Goal: Book appointment/travel/reservation

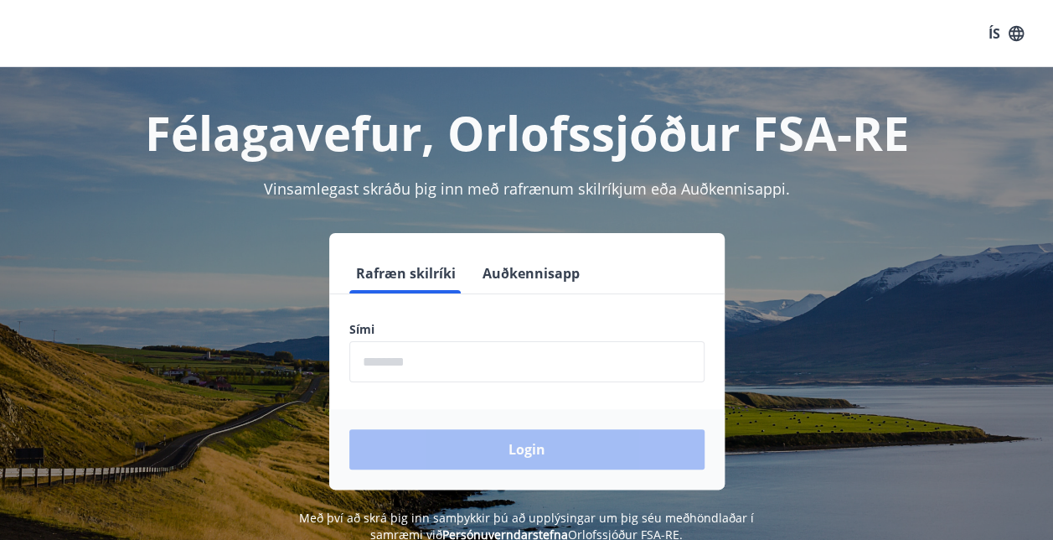
click at [436, 364] on input "phone" at bounding box center [526, 361] width 355 height 41
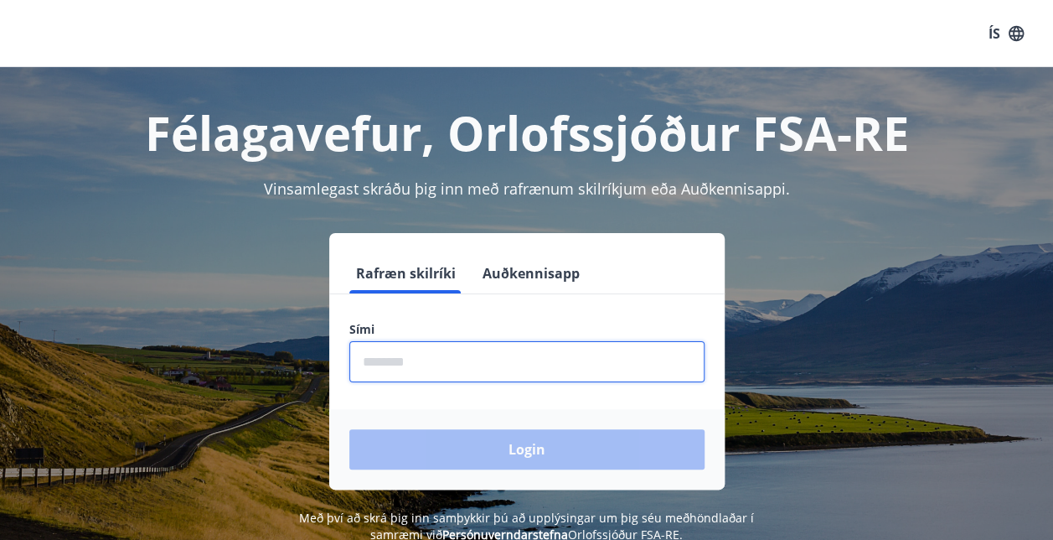
click at [447, 360] on input "phone" at bounding box center [526, 361] width 355 height 41
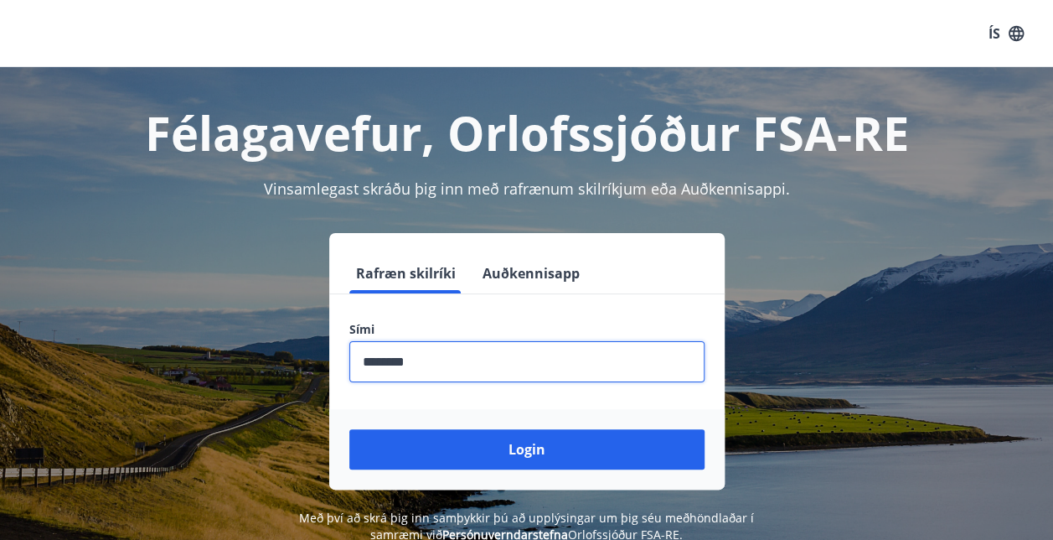
type input "********"
click at [516, 447] on button "Login" at bounding box center [526, 449] width 355 height 40
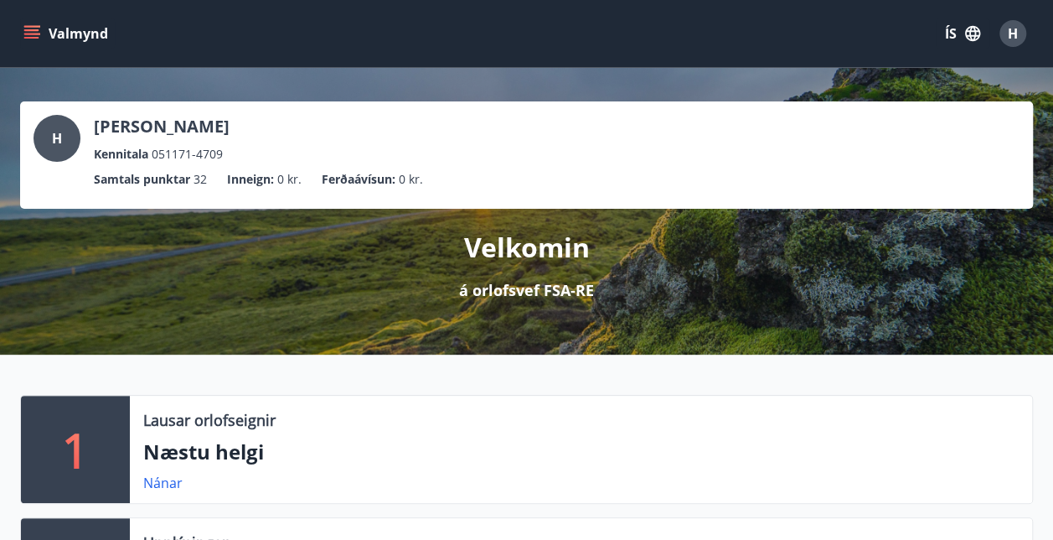
click at [32, 28] on icon "menu" at bounding box center [31, 33] width 17 height 17
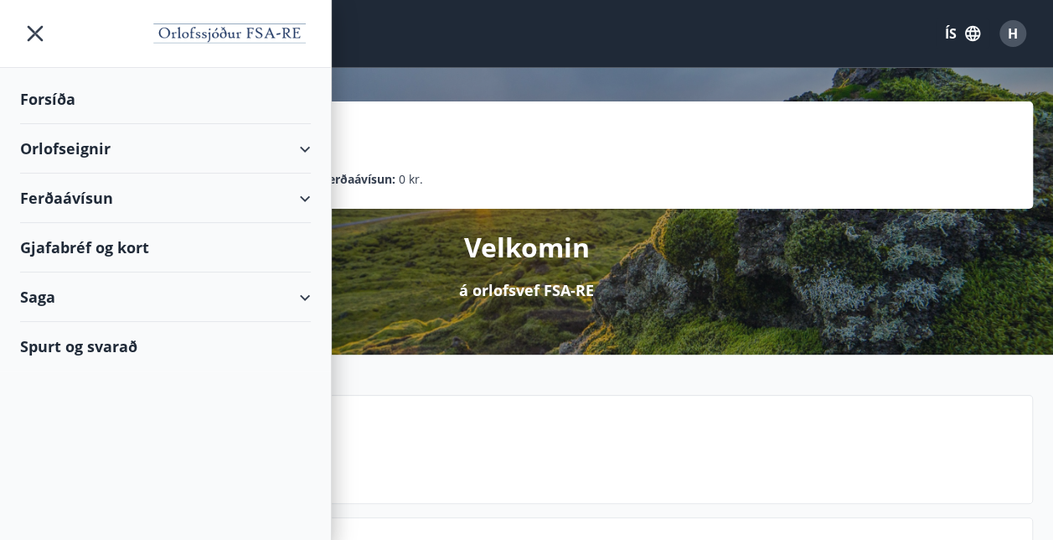
click at [307, 144] on div "Orlofseignir" at bounding box center [165, 148] width 291 height 49
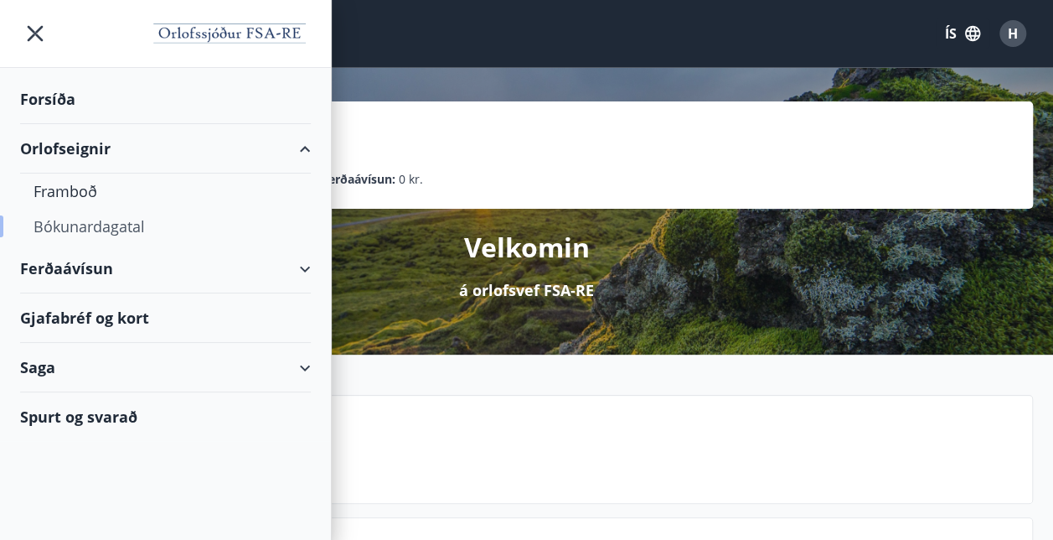
click at [115, 226] on div "Bókunardagatal" at bounding box center [166, 226] width 264 height 35
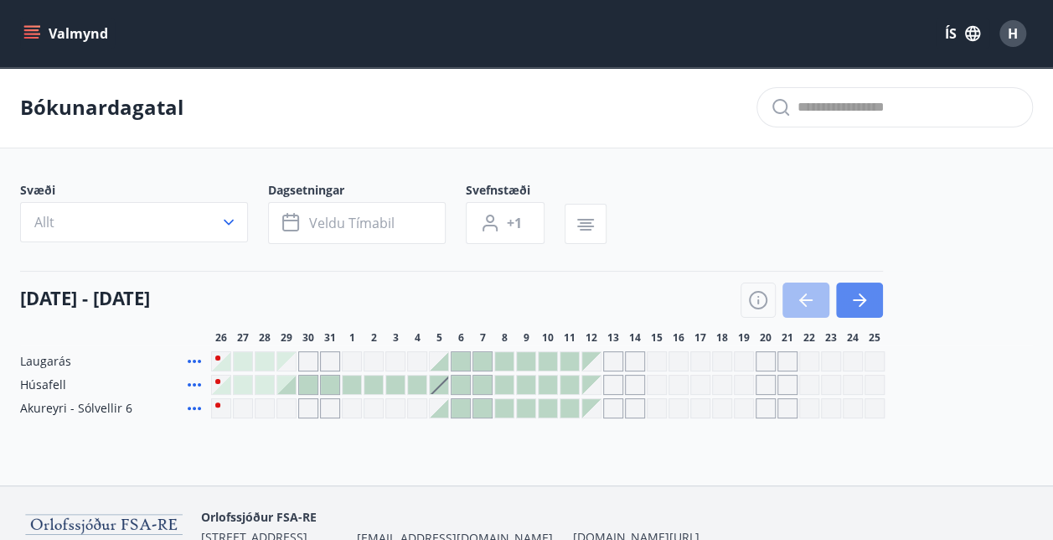
click at [870, 300] on button "button" at bounding box center [859, 299] width 47 height 35
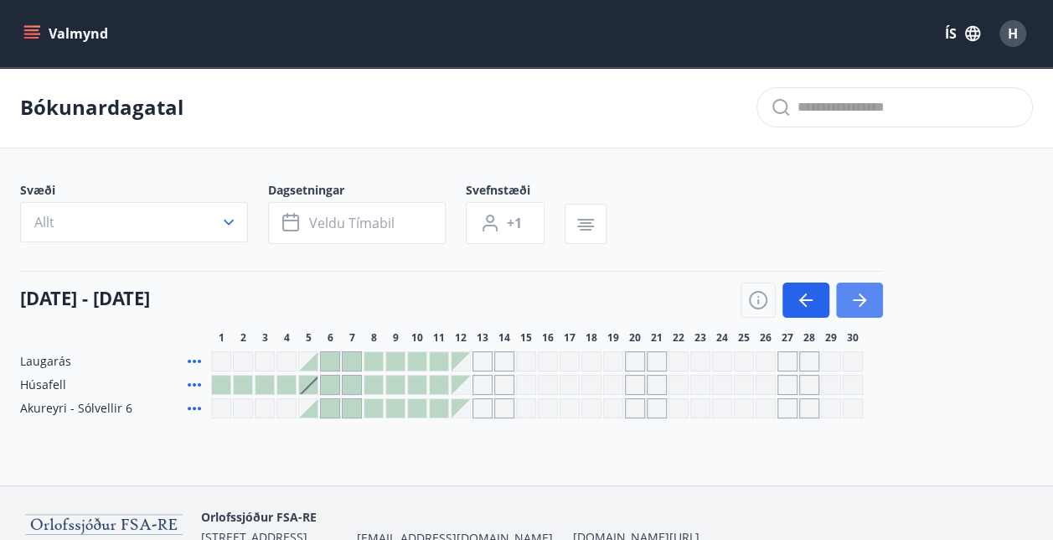
click at [870, 300] on button "button" at bounding box center [859, 299] width 47 height 35
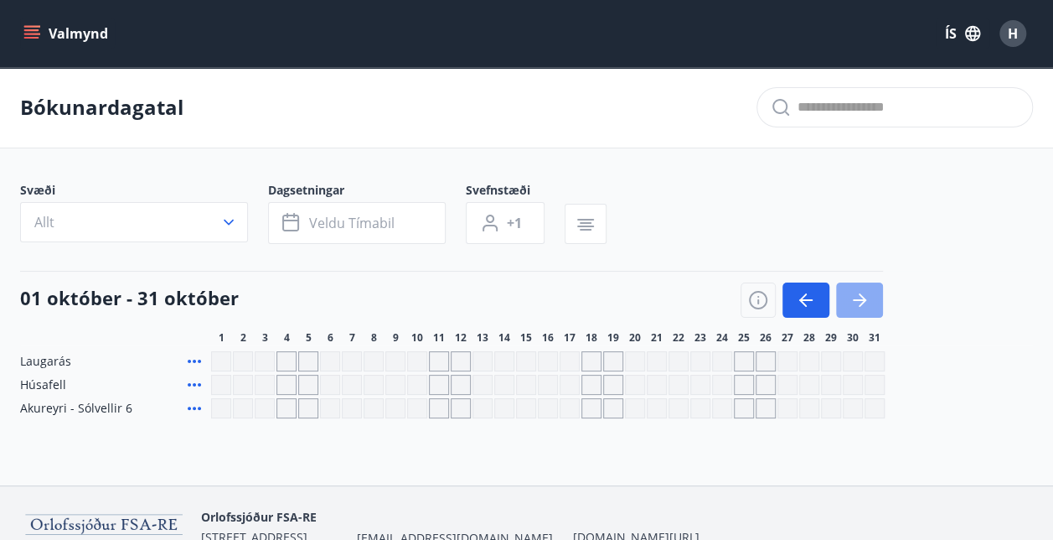
click at [870, 300] on button "button" at bounding box center [859, 299] width 47 height 35
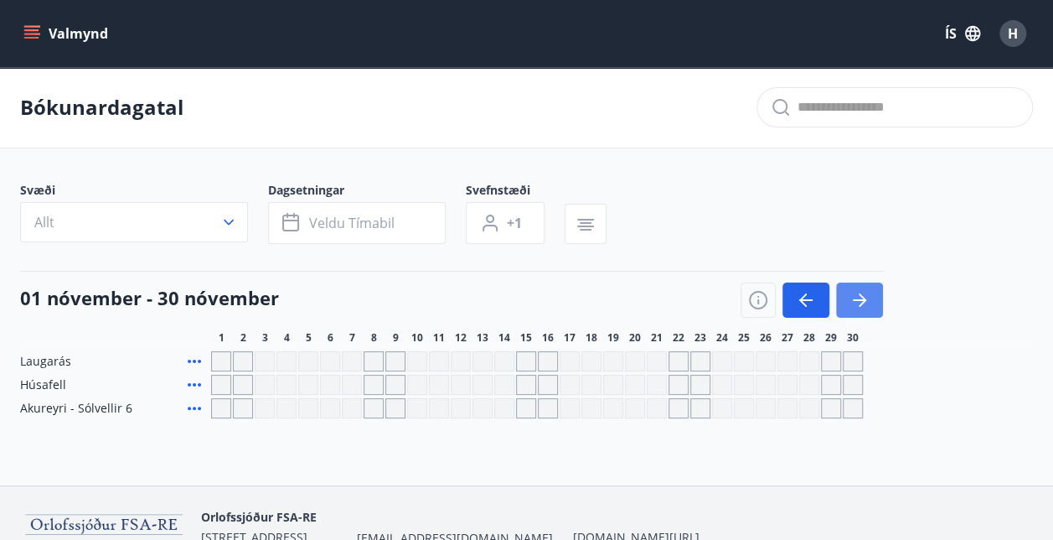
click at [870, 300] on button "button" at bounding box center [859, 299] width 47 height 35
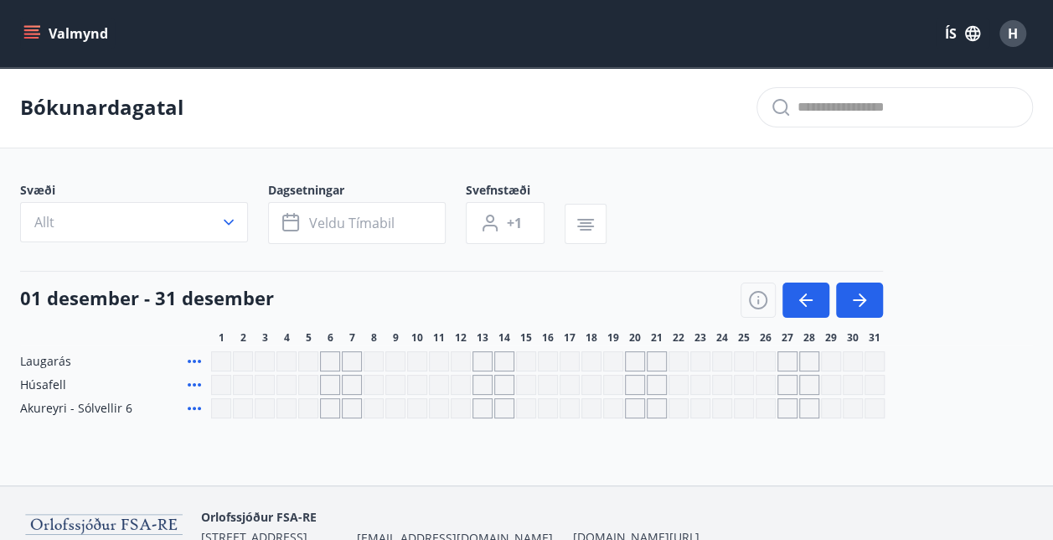
click at [463, 360] on div "Gráir dagar eru ekki bókanlegir" at bounding box center [461, 361] width 20 height 20
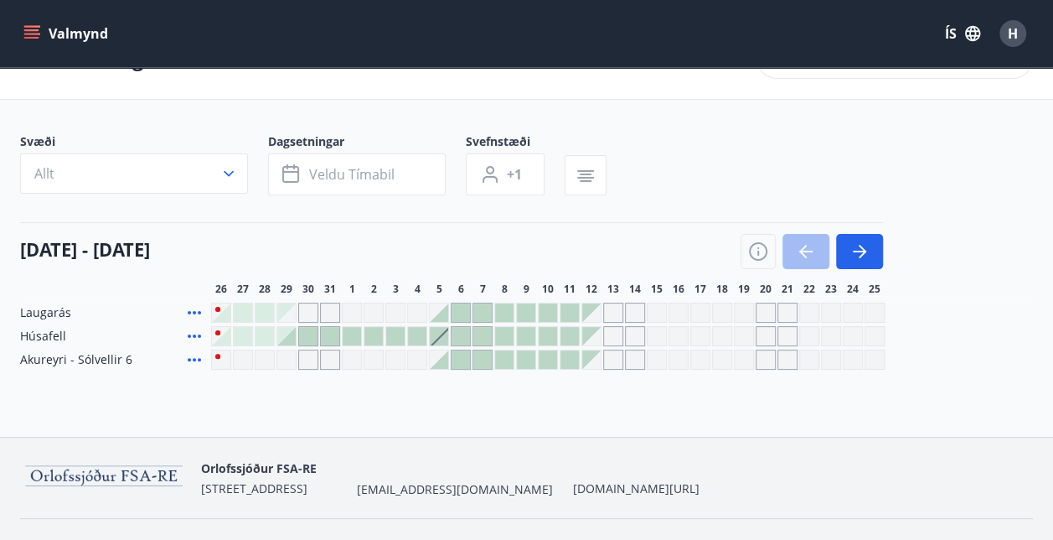
scroll to position [85, 0]
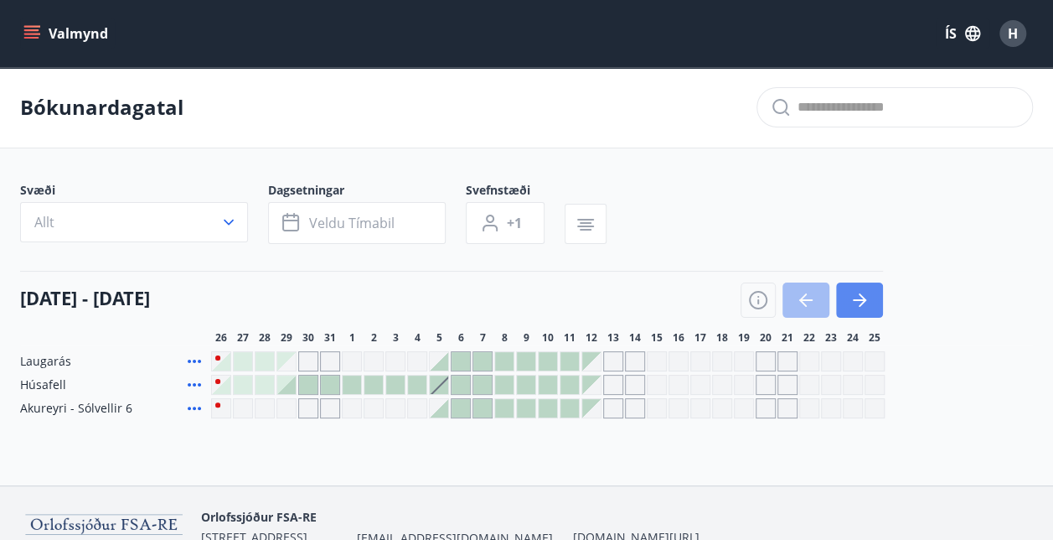
click at [864, 303] on icon "button" at bounding box center [860, 300] width 20 height 20
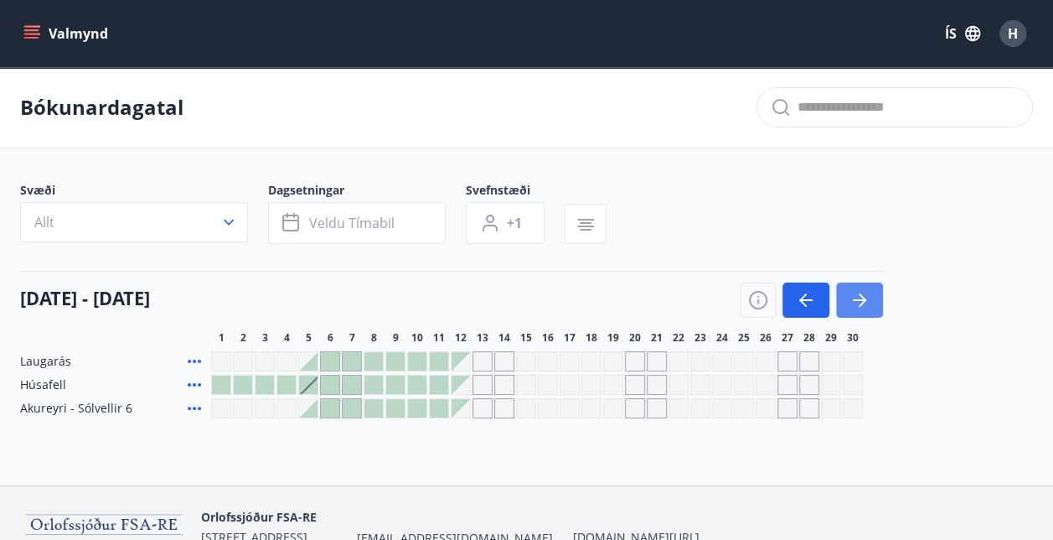
click at [864, 303] on icon "button" at bounding box center [860, 300] width 20 height 20
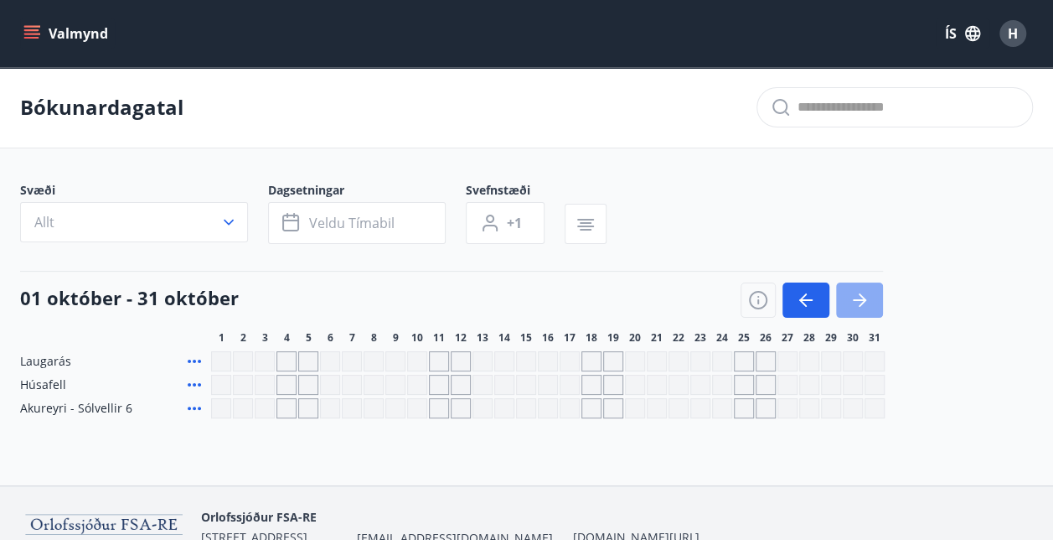
click at [864, 303] on icon "button" at bounding box center [860, 300] width 20 height 20
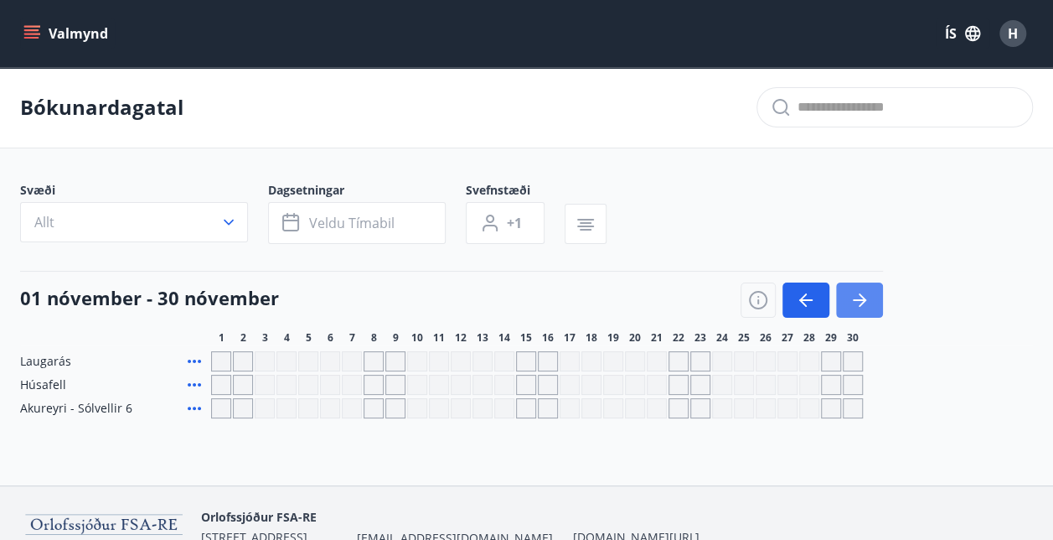
click at [864, 303] on icon "button" at bounding box center [860, 300] width 20 height 20
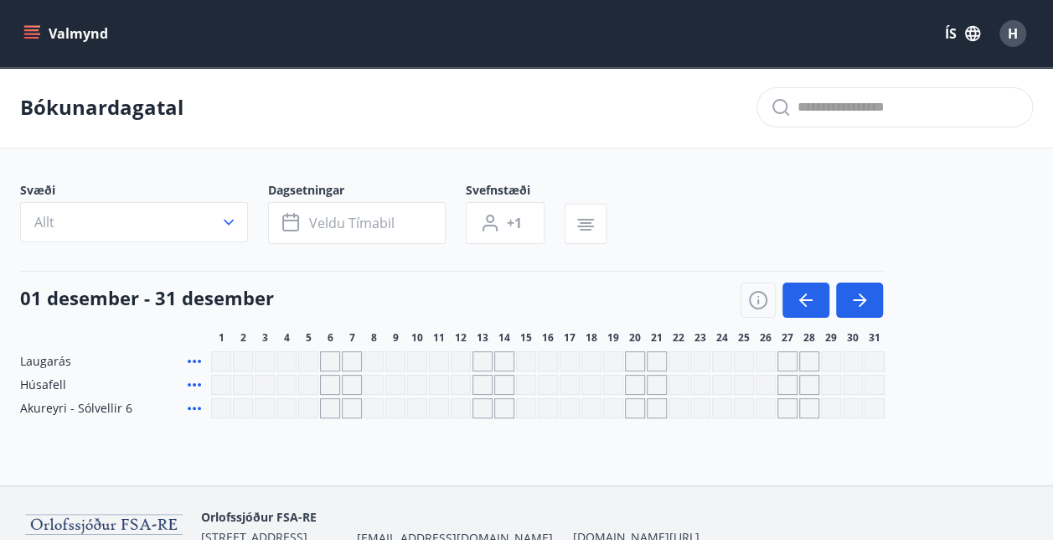
click at [456, 355] on div "Gráir dagar eru ekki bókanlegir" at bounding box center [461, 361] width 20 height 20
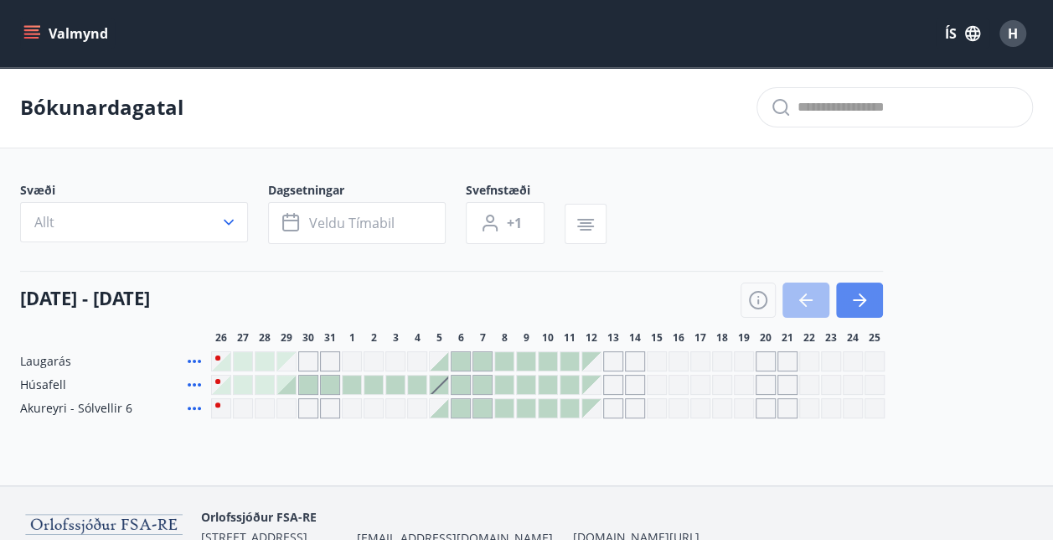
click at [860, 296] on icon "button" at bounding box center [860, 300] width 20 height 20
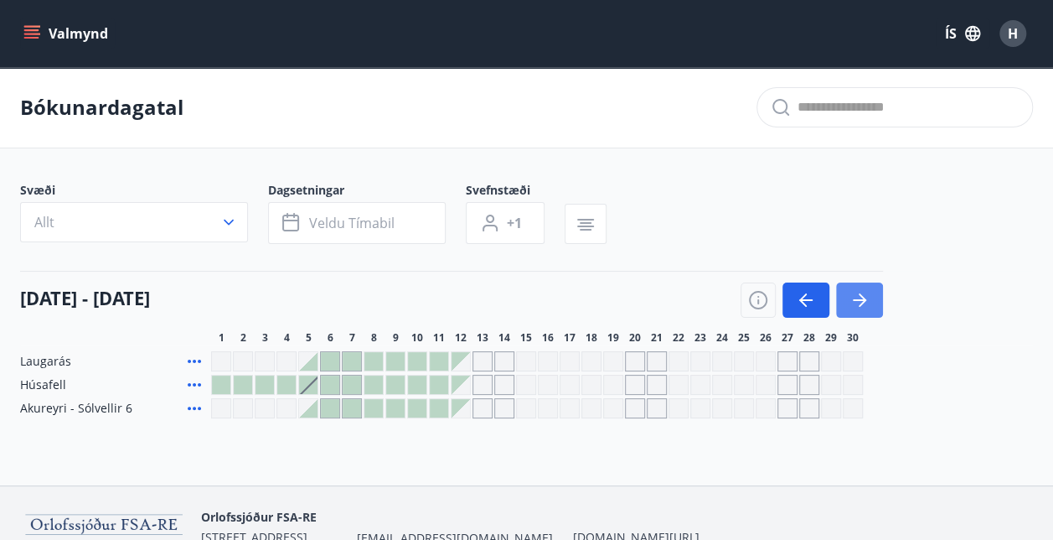
click at [861, 295] on icon "button" at bounding box center [863, 299] width 8 height 13
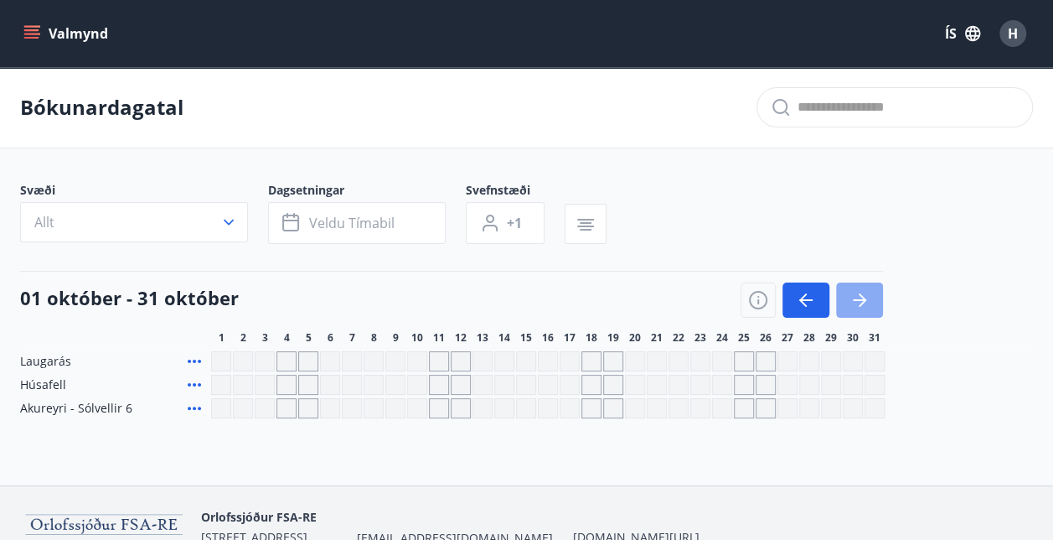
click at [861, 295] on icon "button" at bounding box center [863, 299] width 8 height 13
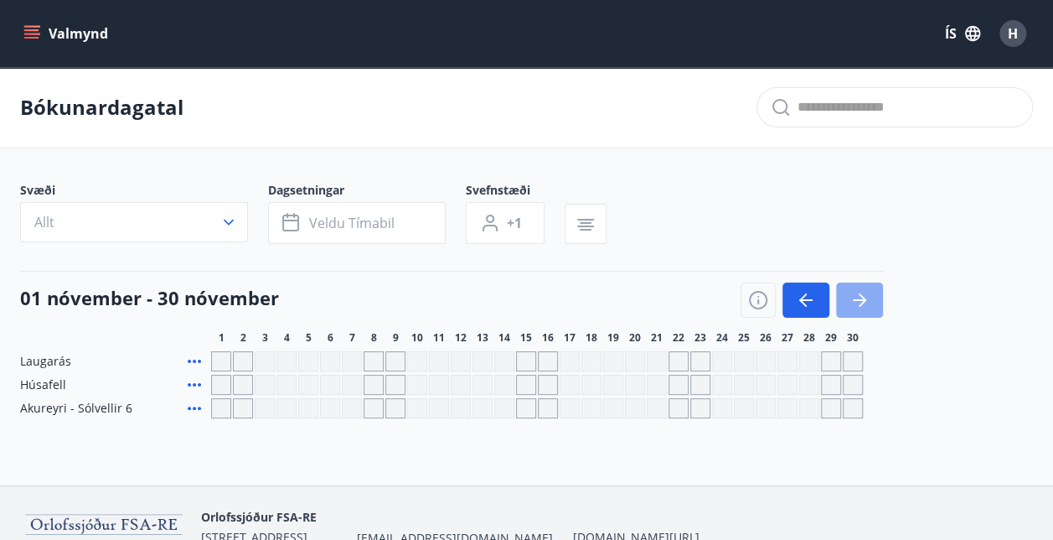
click at [861, 295] on icon "button" at bounding box center [863, 299] width 8 height 13
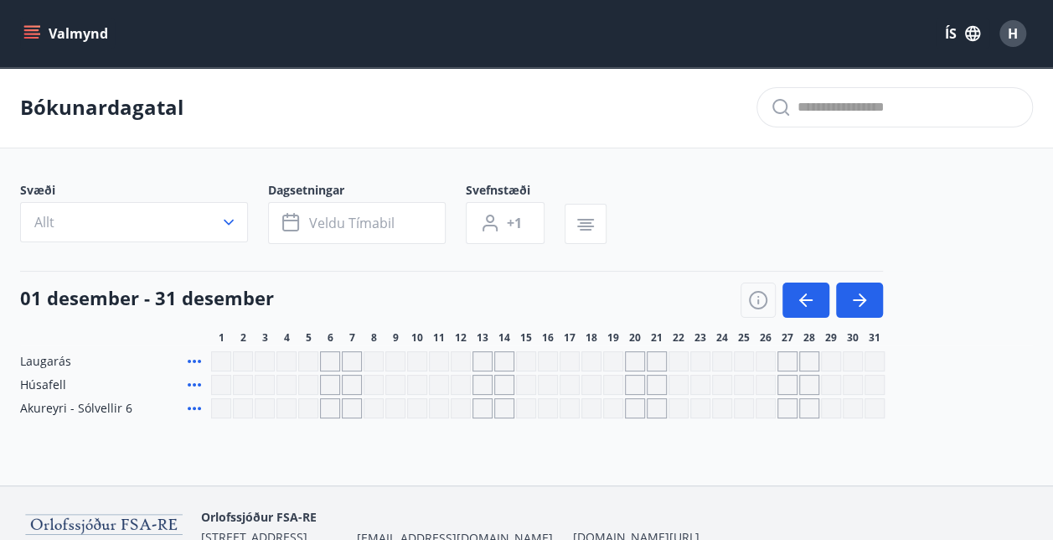
click at [479, 357] on div "Gráir dagar eru ekki bókanlegir" at bounding box center [483, 361] width 20 height 20
click at [457, 362] on div "Gráir dagar eru ekki bókanlegir" at bounding box center [461, 361] width 20 height 20
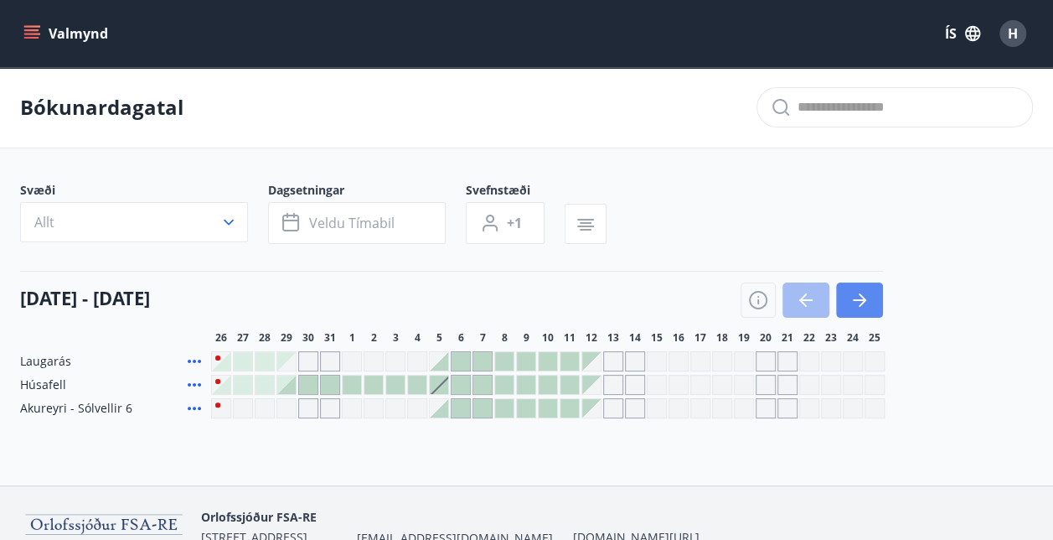
click at [866, 298] on icon "button" at bounding box center [860, 300] width 20 height 20
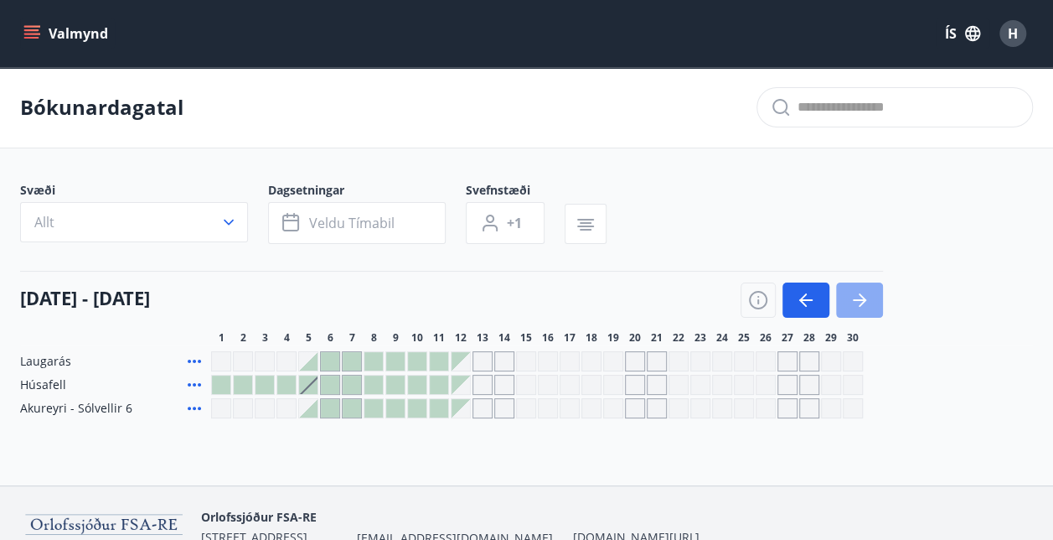
click at [865, 297] on icon "button" at bounding box center [860, 300] width 20 height 20
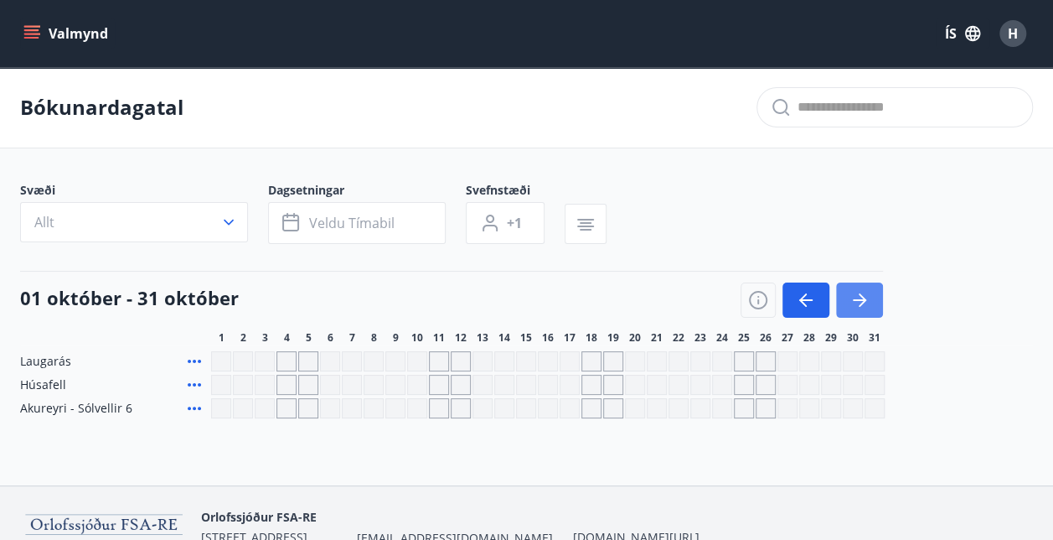
click at [865, 297] on icon "button" at bounding box center [860, 300] width 20 height 20
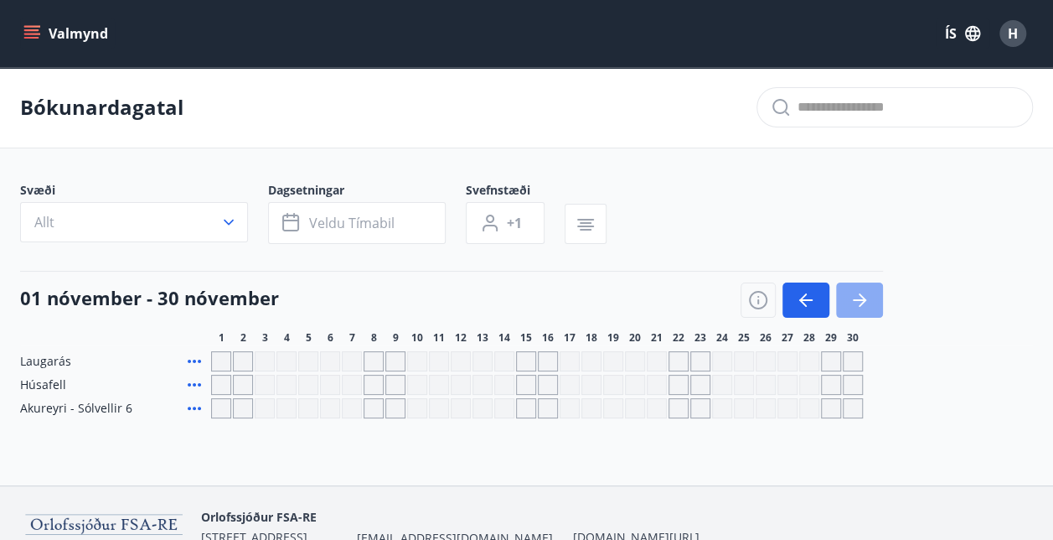
click at [865, 297] on icon "button" at bounding box center [860, 300] width 20 height 20
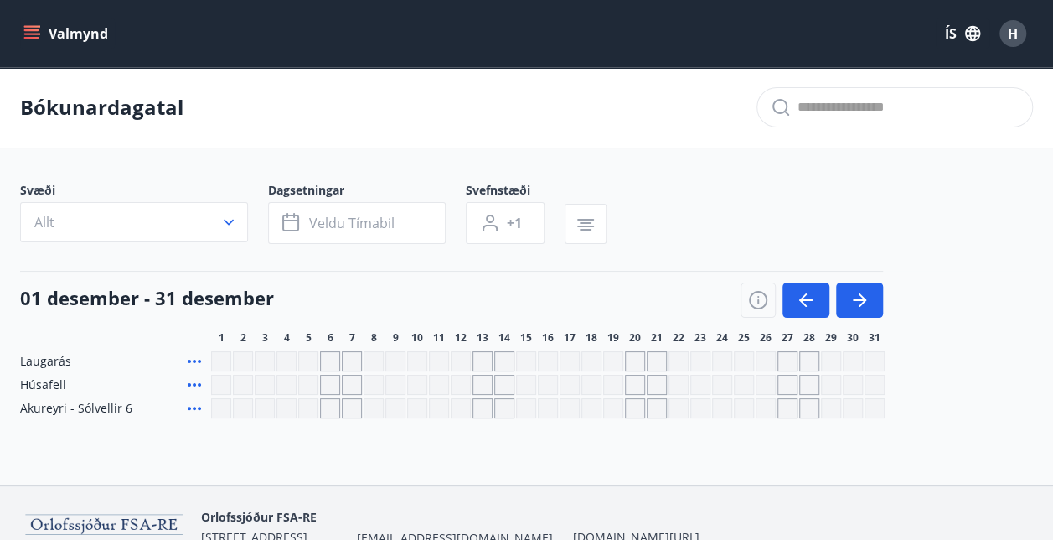
click at [483, 357] on div "Gráir dagar eru ekki bókanlegir" at bounding box center [483, 361] width 20 height 20
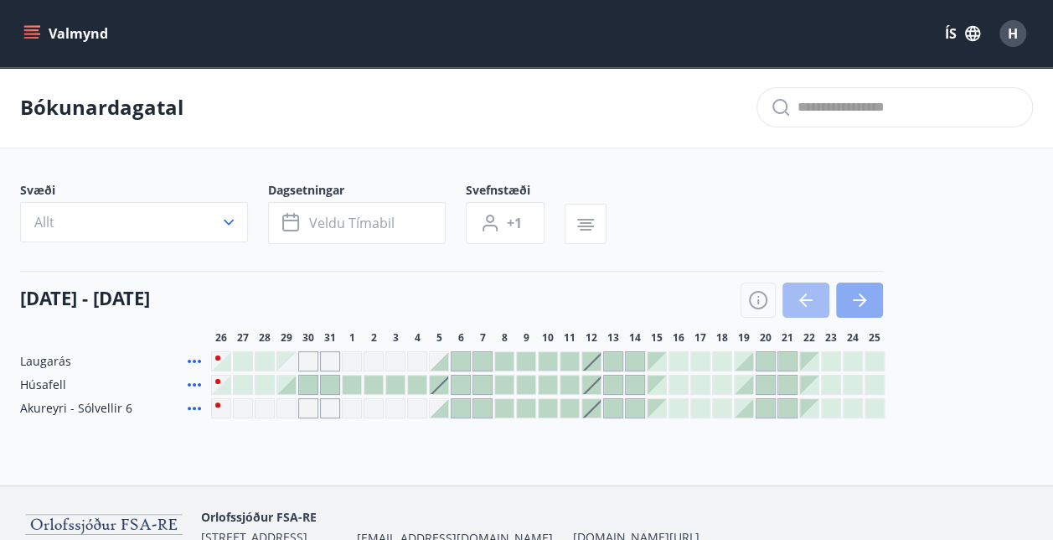
click at [865, 306] on icon "button" at bounding box center [860, 300] width 20 height 20
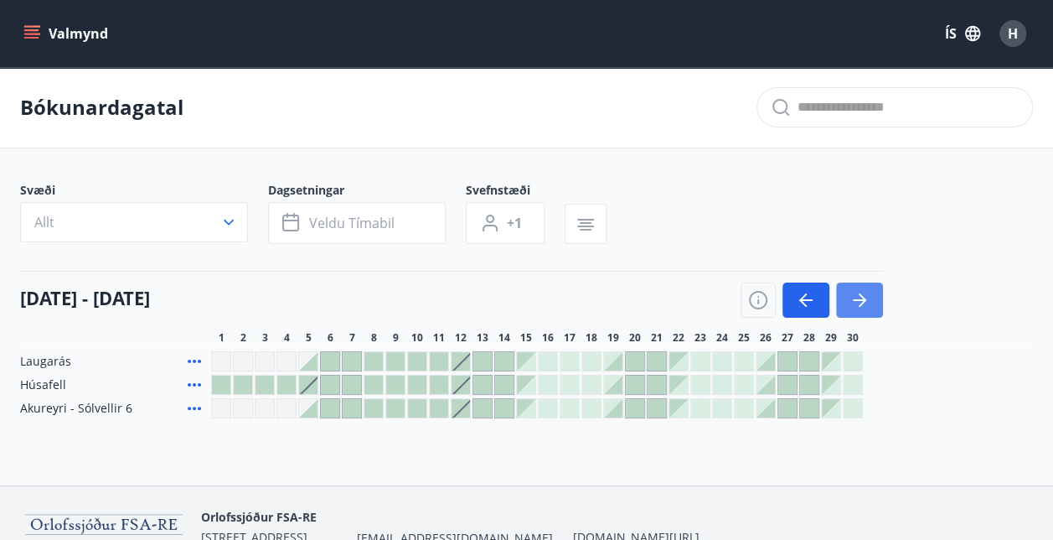
click at [865, 304] on icon "button" at bounding box center [860, 300] width 20 height 20
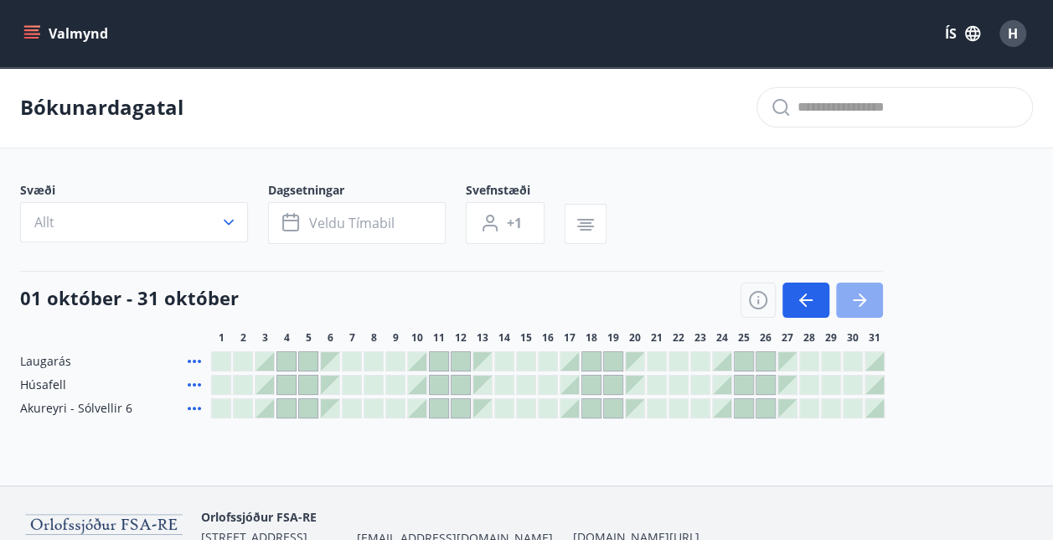
click at [865, 304] on icon "button" at bounding box center [860, 300] width 20 height 20
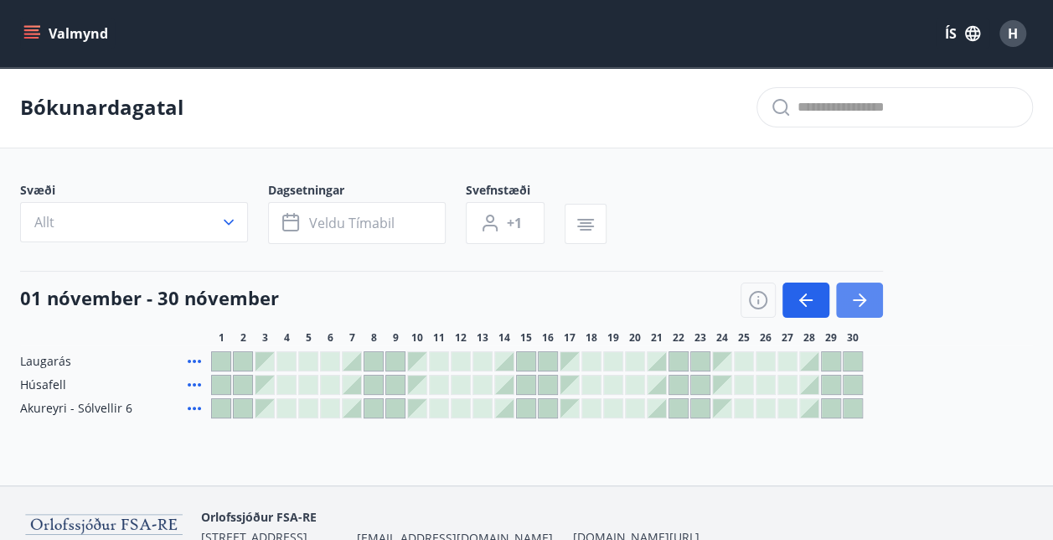
click at [865, 304] on icon "button" at bounding box center [860, 300] width 20 height 20
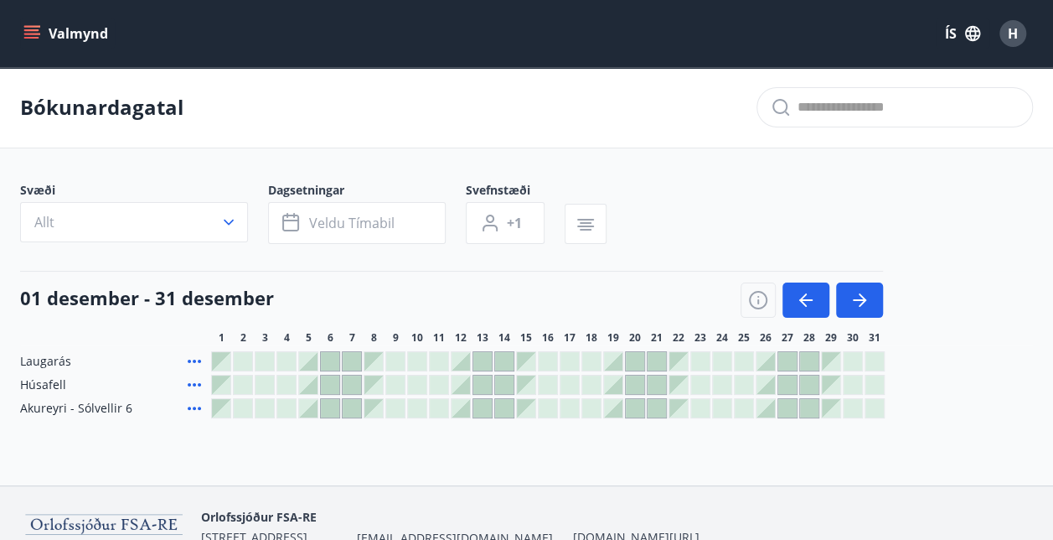
click at [459, 358] on div at bounding box center [461, 361] width 18 height 18
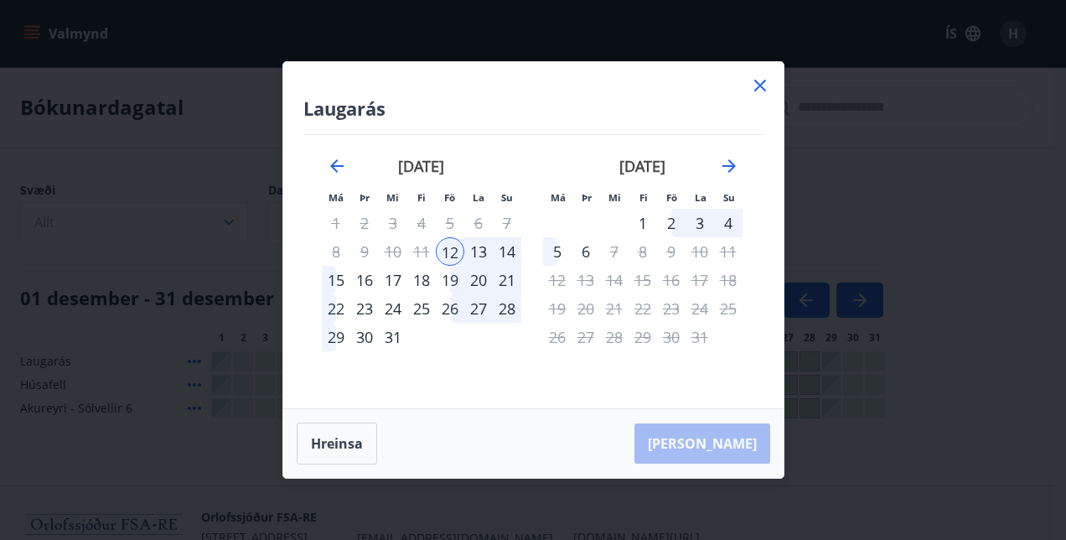
click at [338, 280] on div "15" at bounding box center [336, 280] width 28 height 28
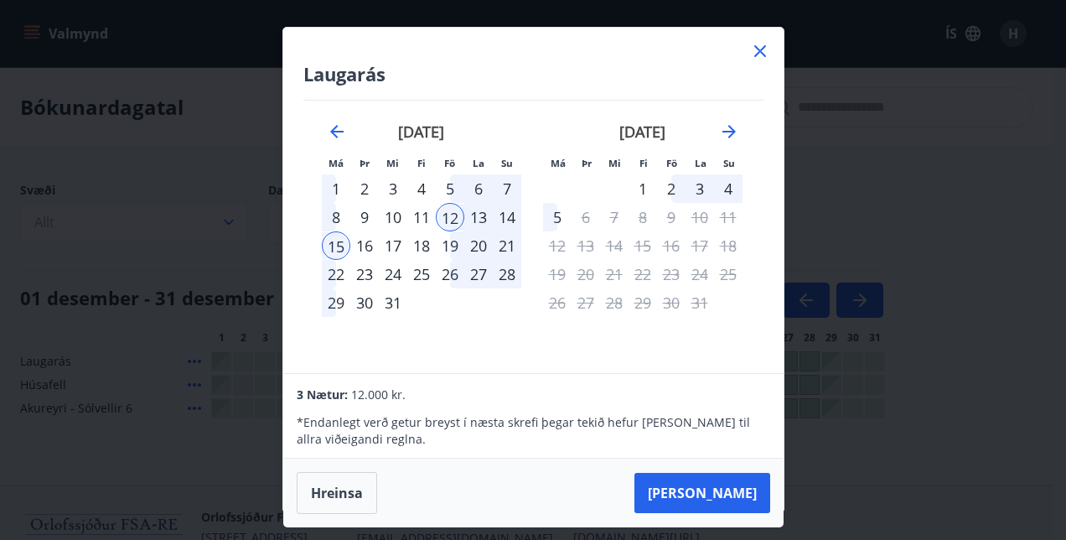
click at [362, 247] on div "16" at bounding box center [364, 245] width 28 height 28
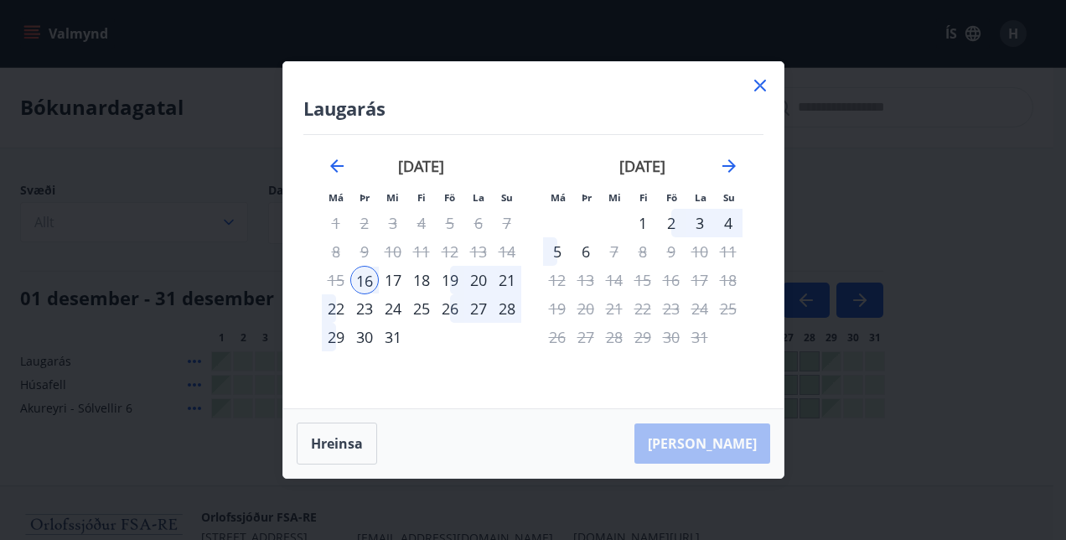
click at [448, 253] on div "12" at bounding box center [450, 251] width 28 height 28
click at [762, 83] on icon at bounding box center [760, 86] width 12 height 12
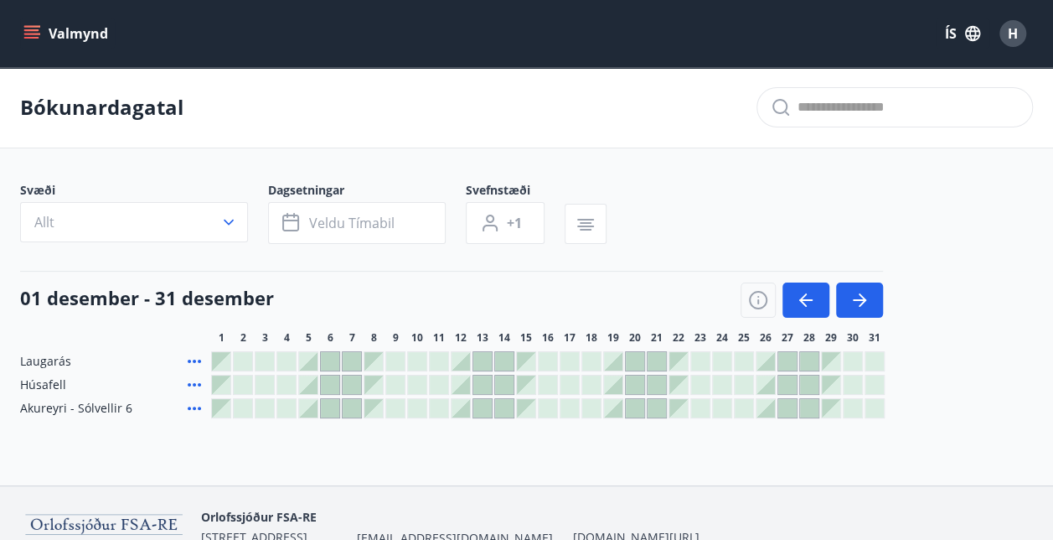
click at [460, 359] on div at bounding box center [461, 361] width 18 height 18
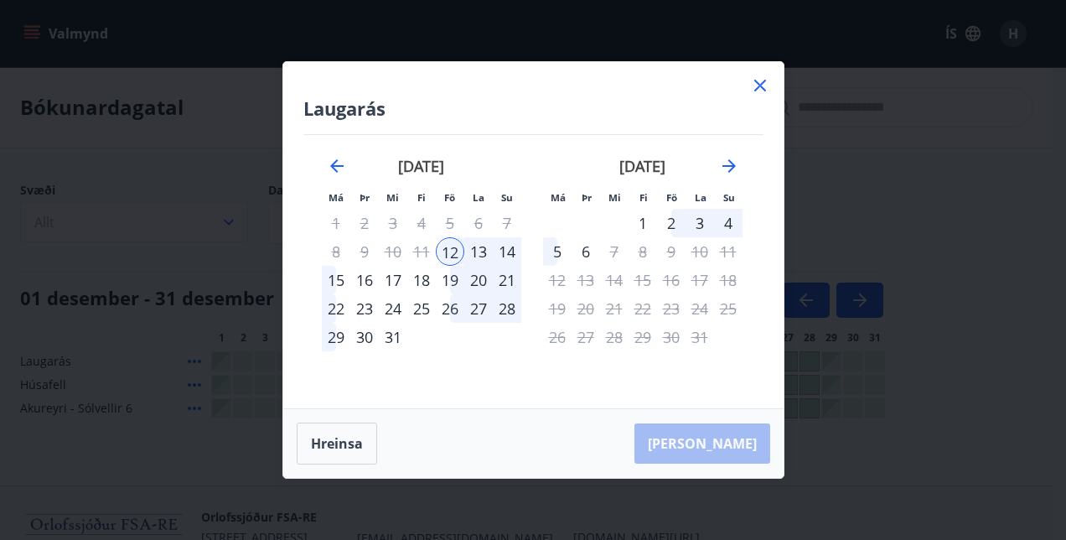
click at [365, 280] on div "16" at bounding box center [364, 280] width 28 height 28
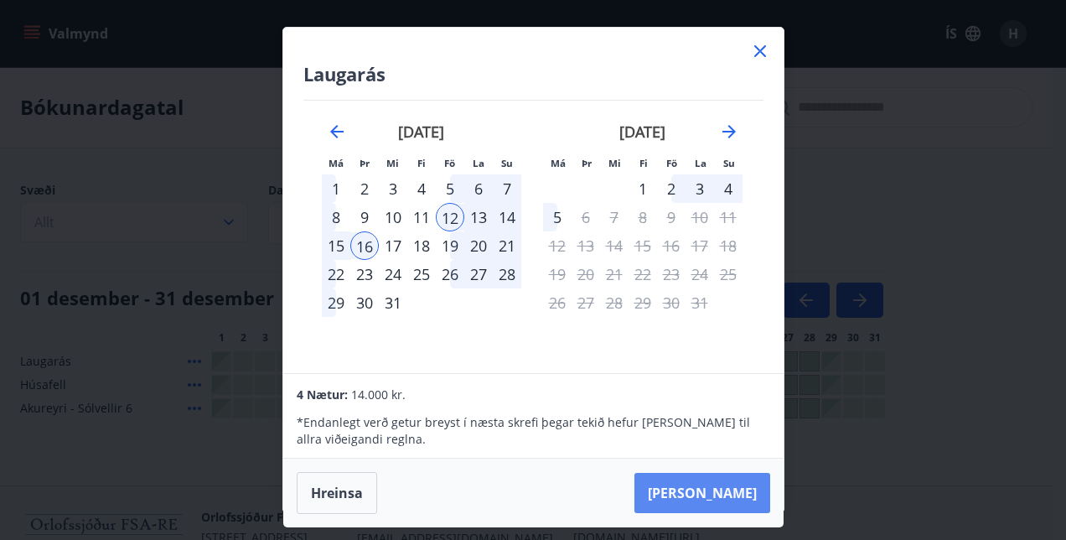
click at [738, 492] on button "Taka Frá" at bounding box center [702, 493] width 136 height 40
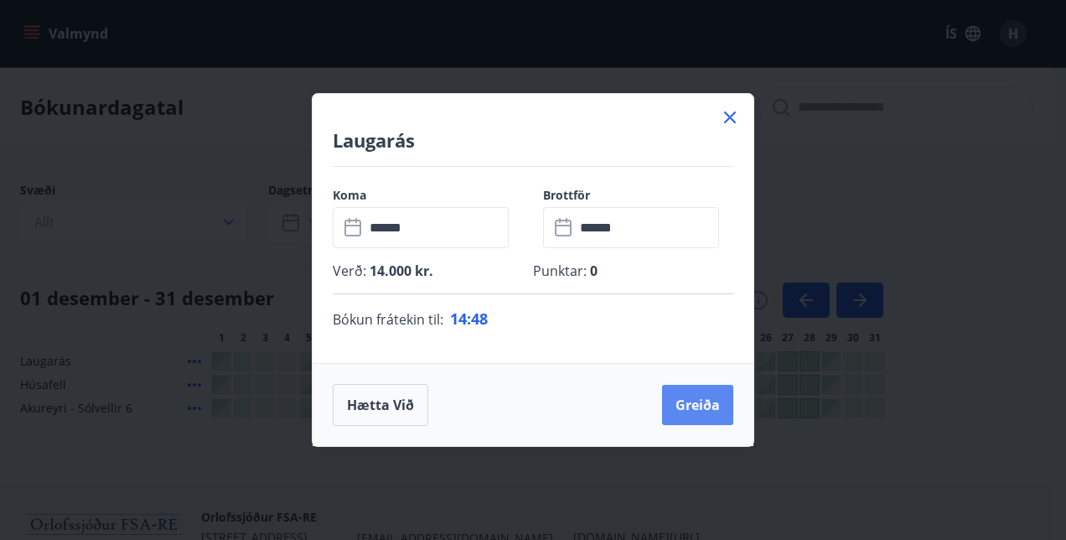
click at [702, 404] on button "Greiða" at bounding box center [697, 405] width 71 height 40
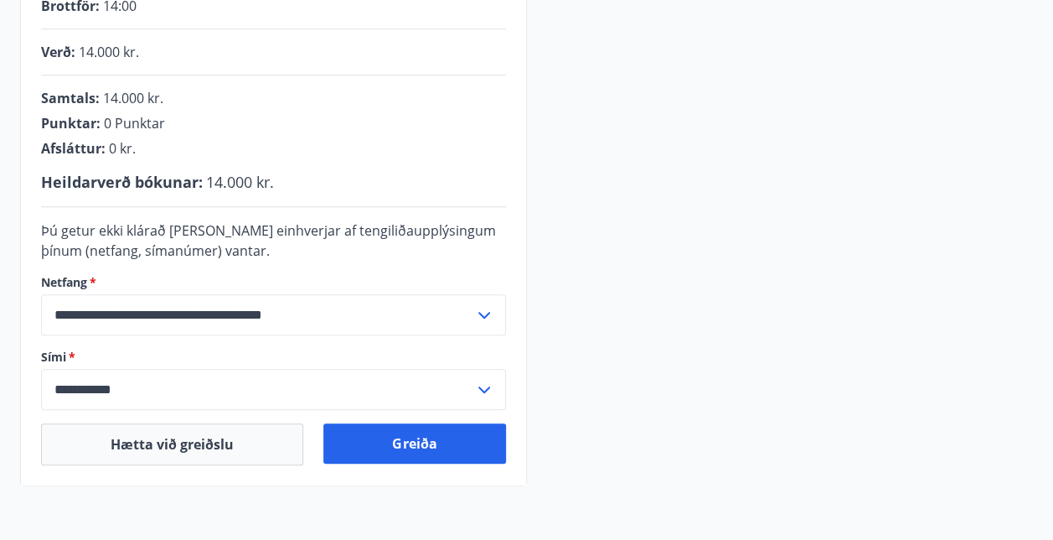
scroll to position [419, 0]
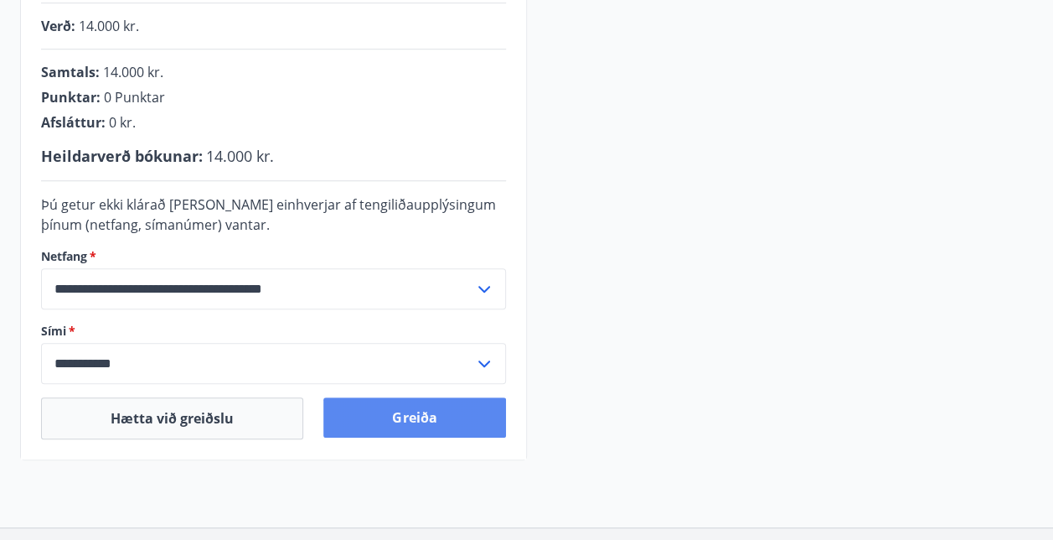
click at [434, 416] on button "Greiða" at bounding box center [414, 417] width 182 height 40
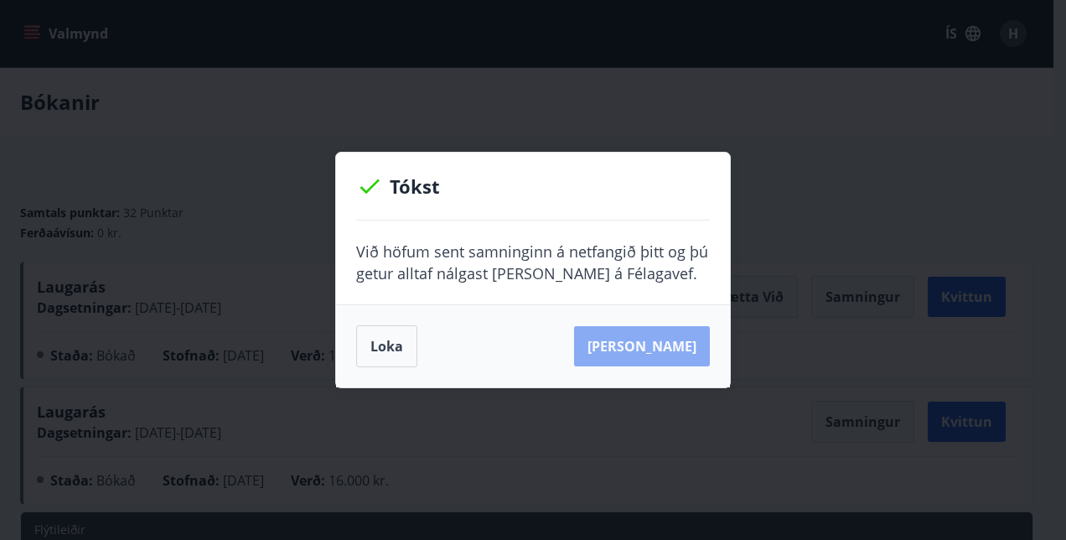
click at [671, 349] on button "[PERSON_NAME]" at bounding box center [642, 346] width 136 height 40
click at [374, 347] on button "Loka" at bounding box center [386, 346] width 61 height 42
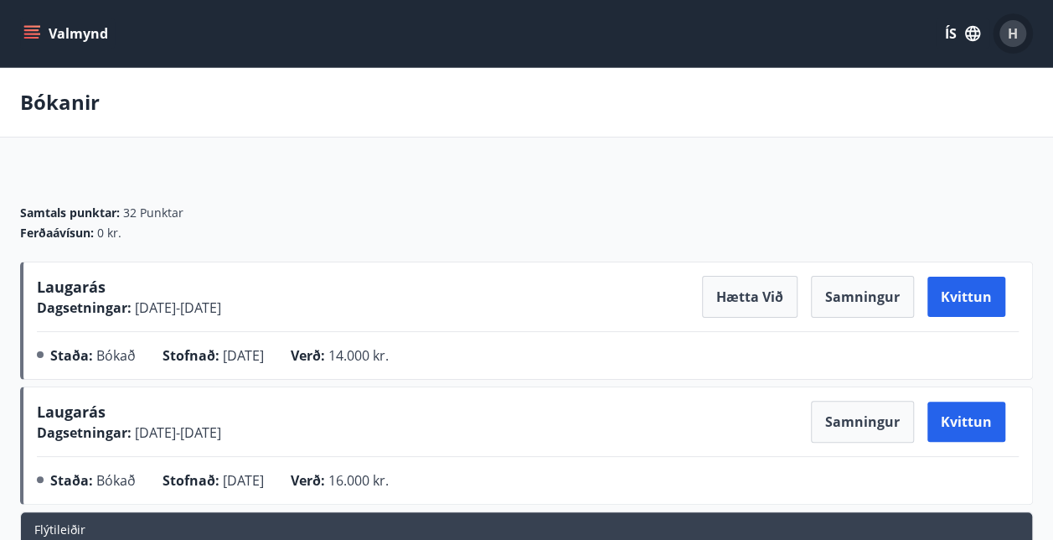
click at [1007, 33] on div "H" at bounding box center [1012, 33] width 27 height 27
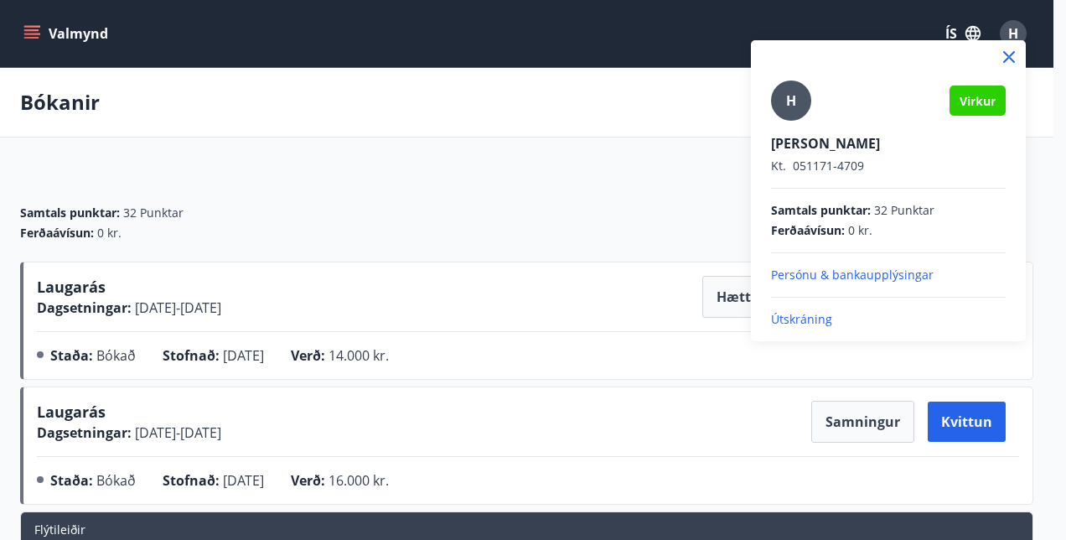
click at [813, 323] on p "Útskráning" at bounding box center [888, 319] width 235 height 17
